Goal: Task Accomplishment & Management: Manage account settings

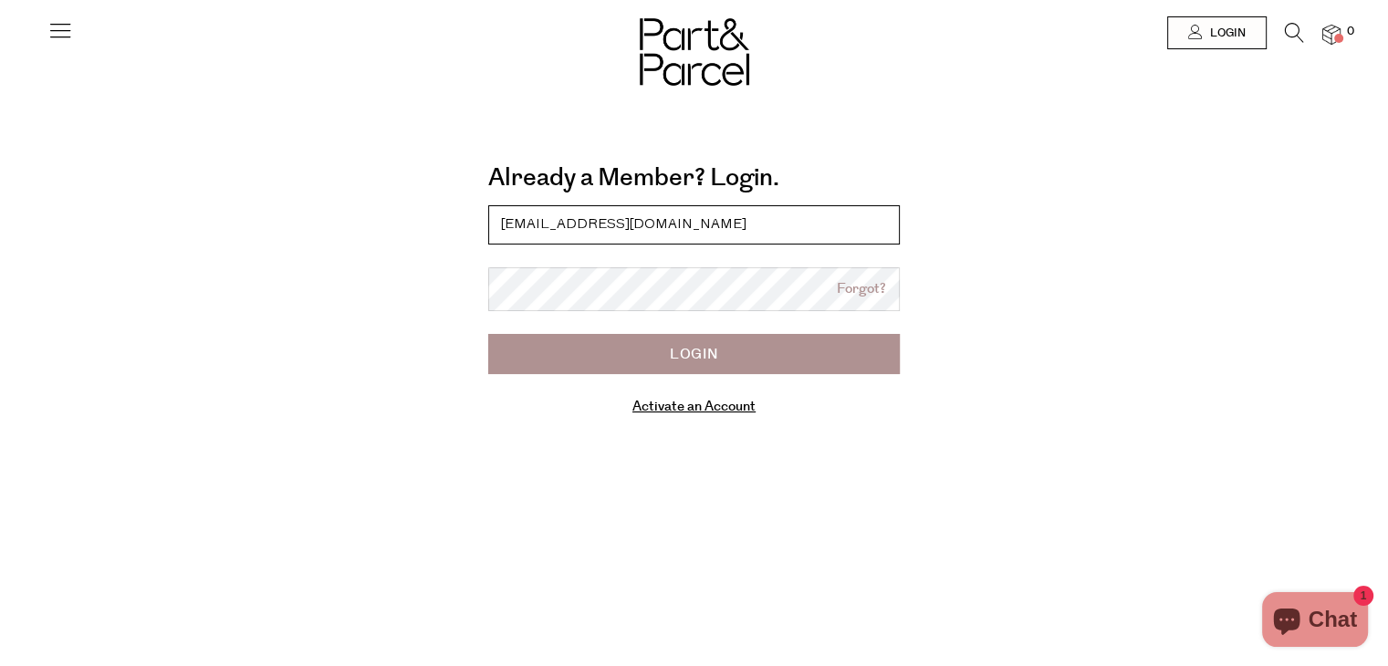
type input "[EMAIL_ADDRESS][DOMAIN_NAME]"
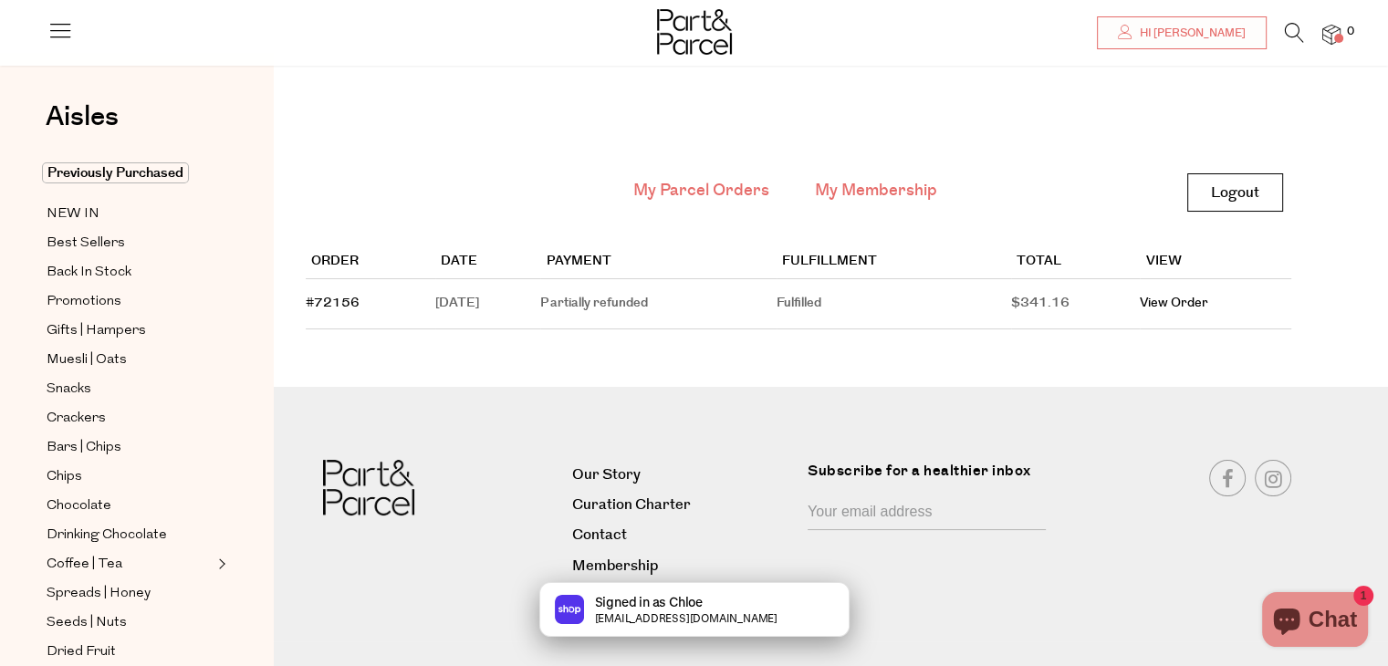
click at [882, 183] on link "My Membership" at bounding box center [876, 191] width 122 height 24
click at [883, 193] on link "My Membership" at bounding box center [876, 191] width 122 height 24
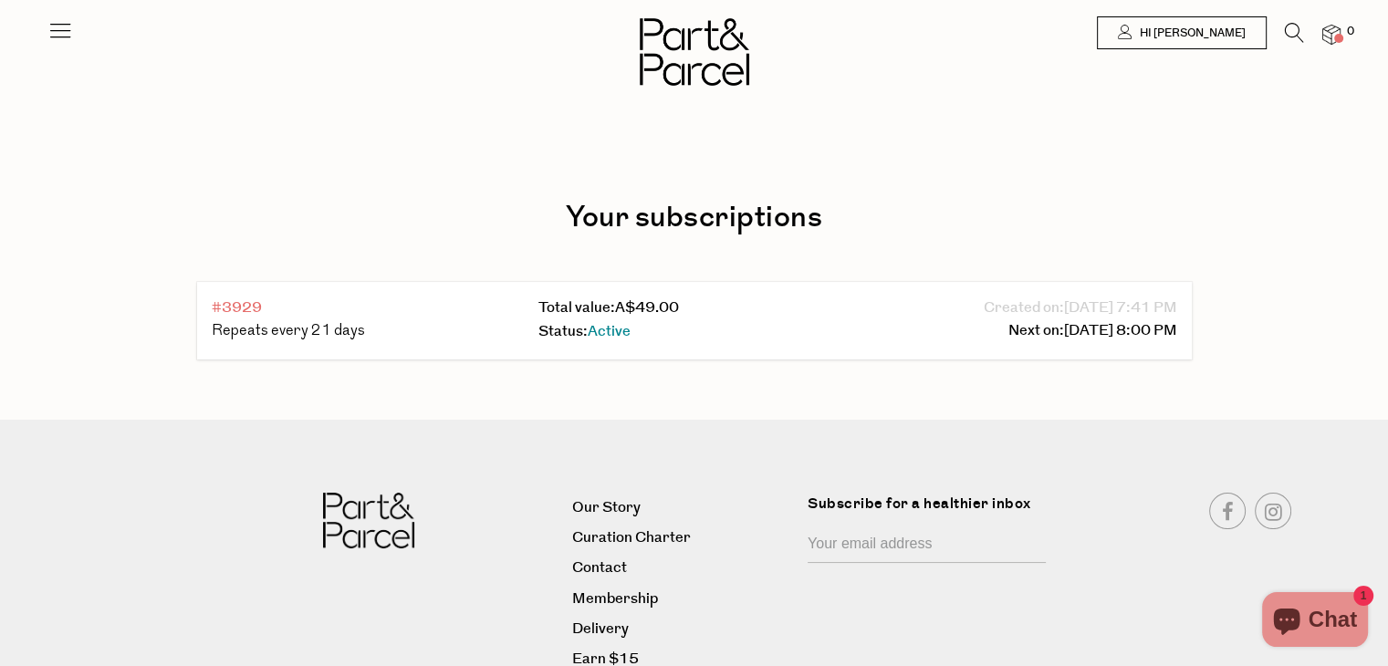
click at [237, 308] on link "#3929" at bounding box center [237, 308] width 50 height 21
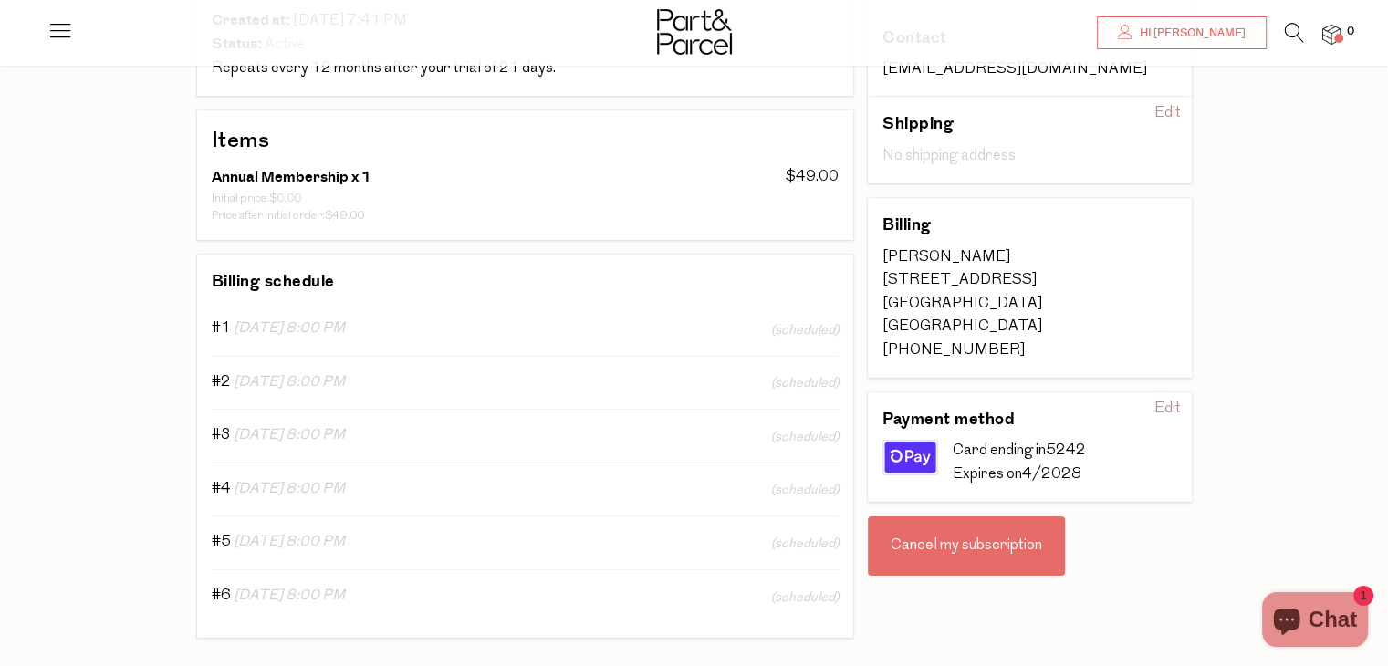
scroll to position [269, 0]
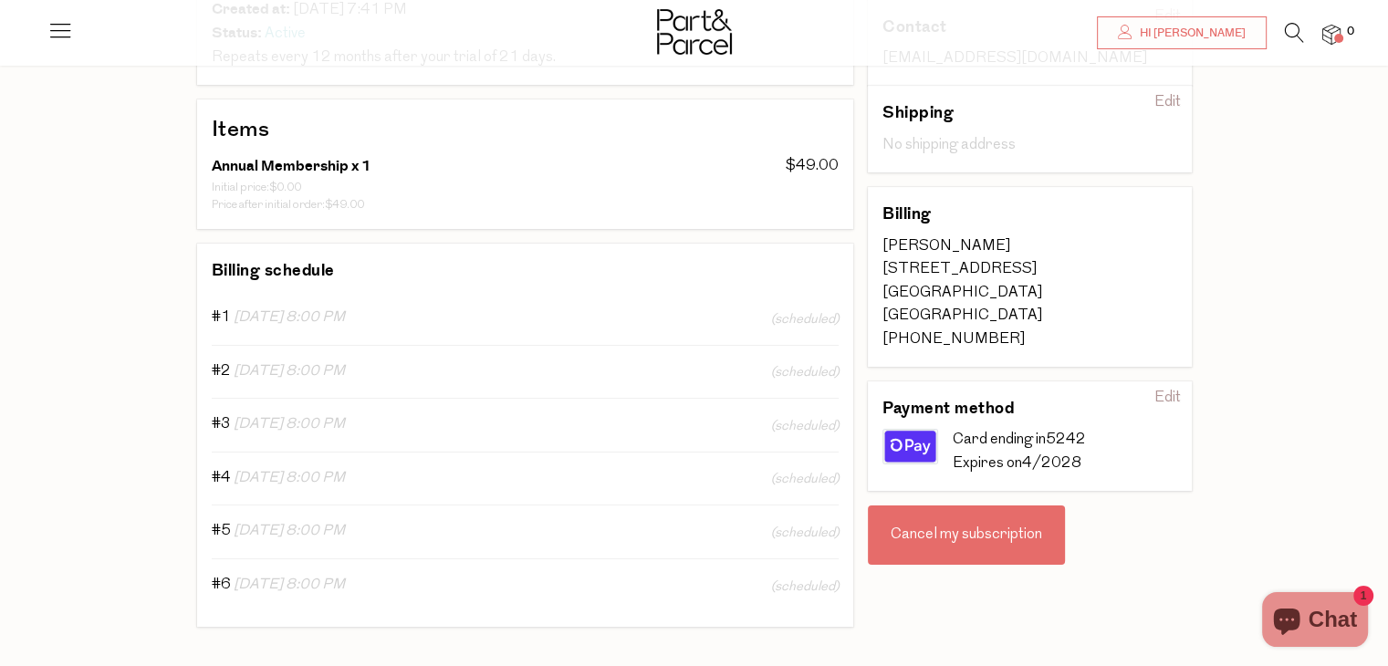
click at [938, 527] on div "Cancel my subscription" at bounding box center [966, 536] width 197 height 60
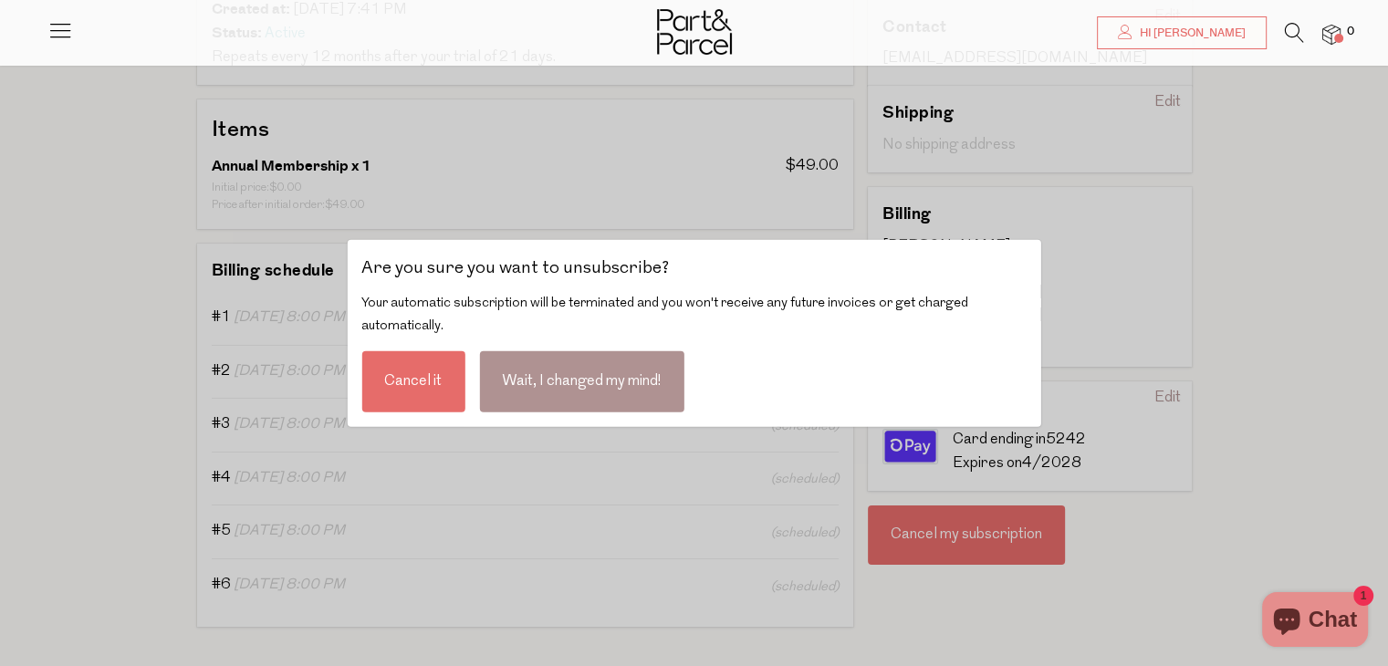
click at [414, 373] on div "Cancel it" at bounding box center [412, 380] width 103 height 61
